Goal: Navigation & Orientation: Find specific page/section

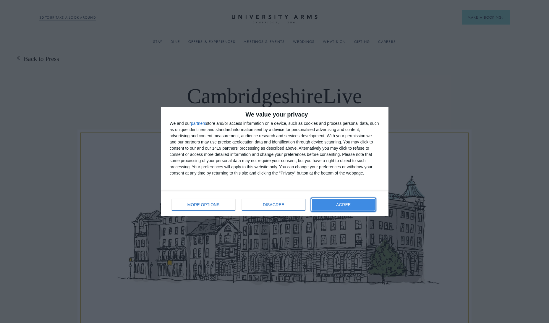
click at [366, 201] on button "AGREE" at bounding box center [343, 205] width 63 height 12
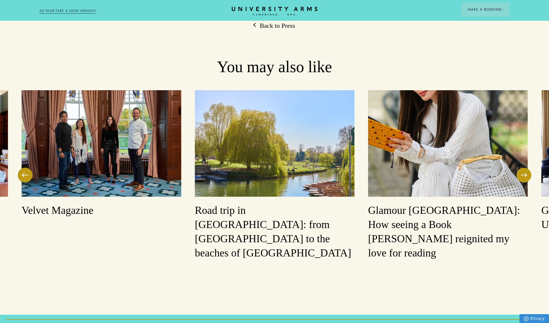
scroll to position [582, 0]
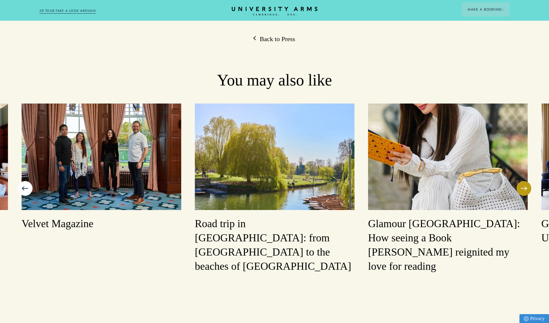
click at [24, 181] on button at bounding box center [25, 188] width 15 height 15
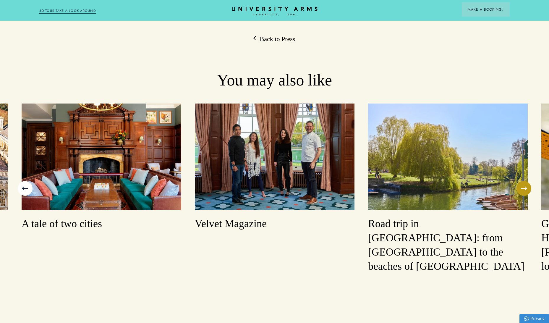
click at [24, 181] on button at bounding box center [25, 188] width 15 height 15
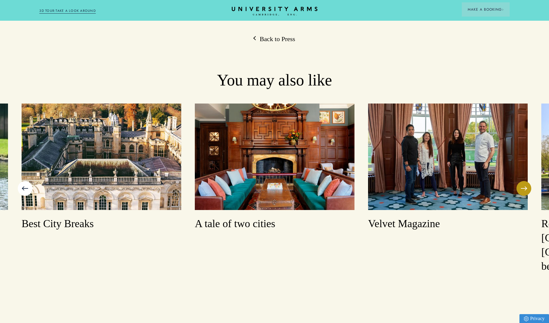
click at [24, 181] on button at bounding box center [25, 188] width 15 height 15
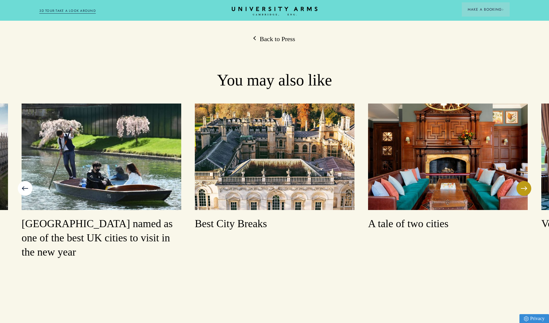
click at [24, 181] on button at bounding box center [25, 188] width 15 height 15
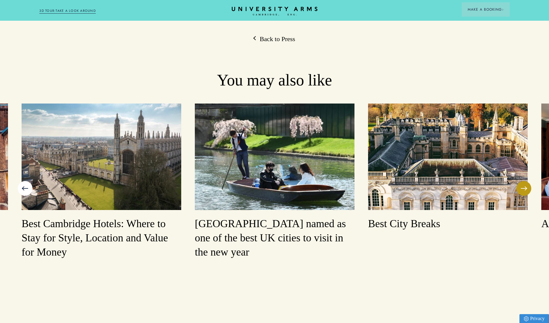
click at [24, 181] on button at bounding box center [25, 188] width 15 height 15
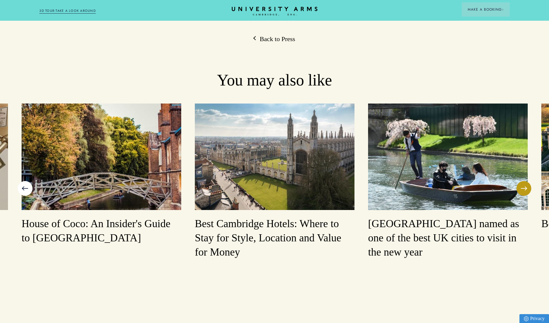
click at [24, 181] on button at bounding box center [25, 188] width 15 height 15
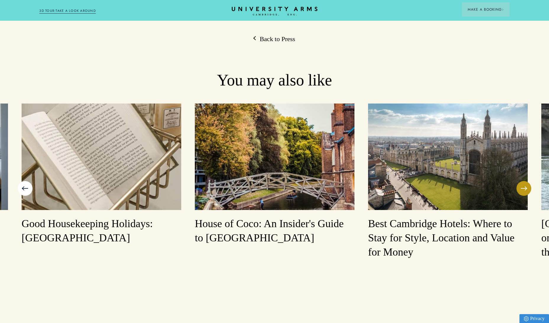
click at [24, 181] on button at bounding box center [25, 188] width 15 height 15
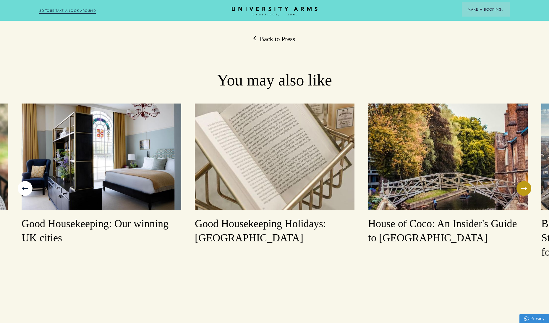
click at [24, 181] on button at bounding box center [25, 188] width 15 height 15
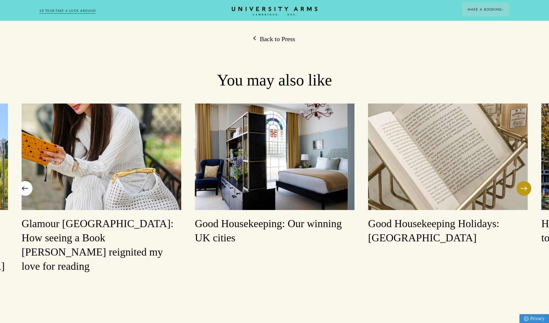
click at [24, 181] on button at bounding box center [25, 188] width 15 height 15
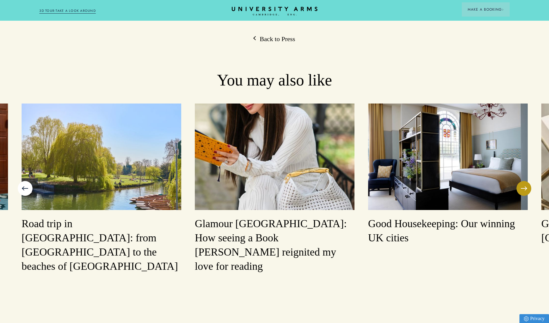
click at [24, 181] on button at bounding box center [25, 188] width 15 height 15
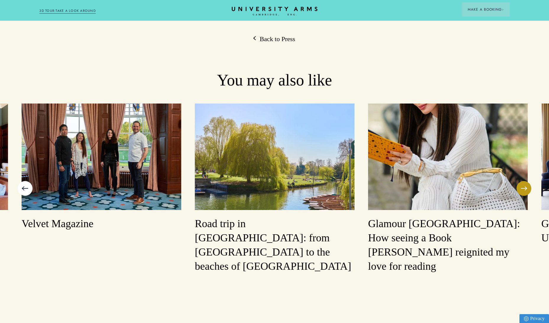
click at [24, 181] on button at bounding box center [25, 188] width 15 height 15
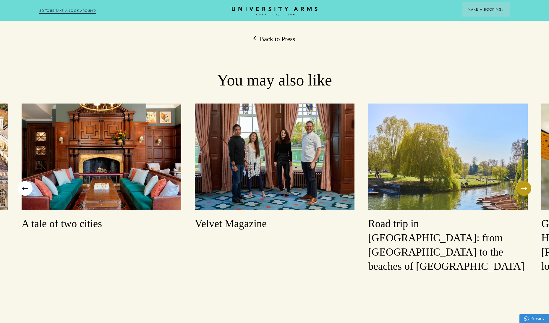
click at [24, 181] on button at bounding box center [25, 188] width 15 height 15
